Goal: Use online tool/utility

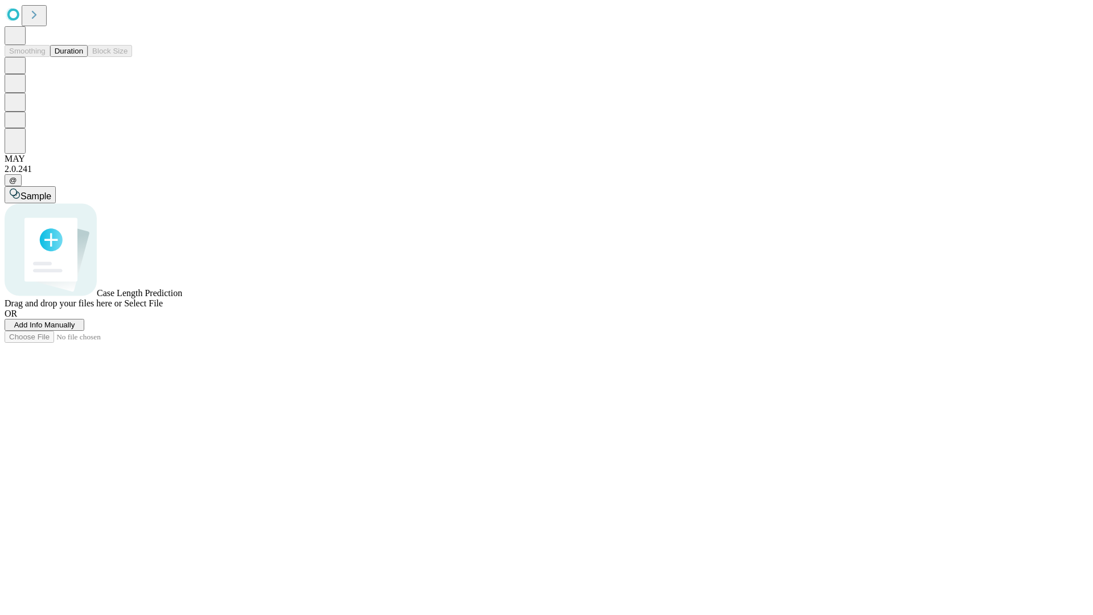
click at [83, 57] on button "Duration" at bounding box center [69, 51] width 38 height 12
click at [163, 308] on span "Select File" at bounding box center [143, 303] width 39 height 10
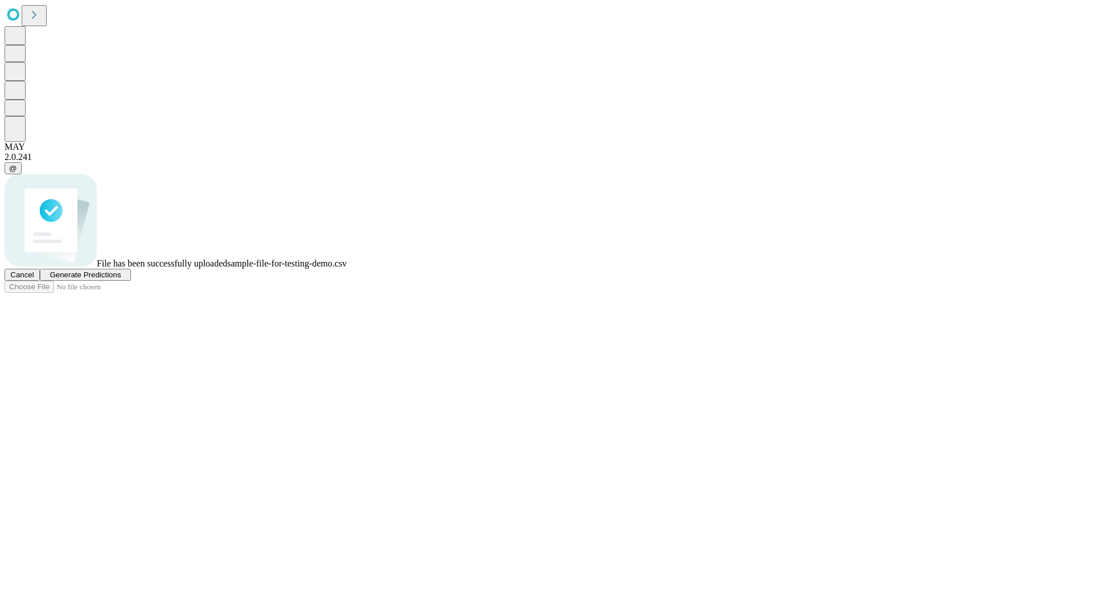
click at [121, 279] on span "Generate Predictions" at bounding box center [85, 275] width 71 height 9
